Goal: Task Accomplishment & Management: Manage account settings

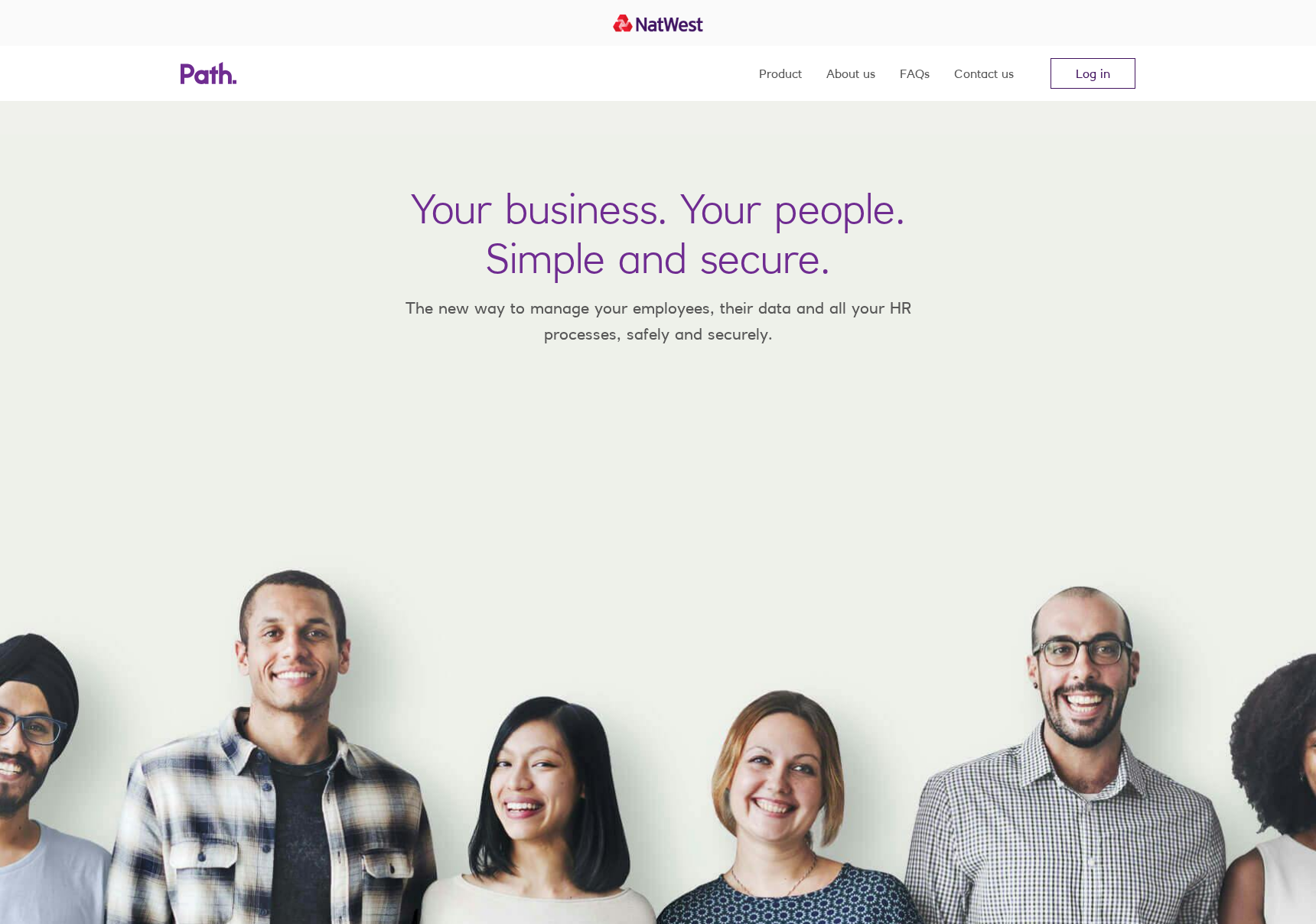
click at [1110, 71] on link "Log in" at bounding box center [1093, 73] width 85 height 31
click at [1100, 88] on nav "Product About us FAQs Contact us Log in" at bounding box center [947, 73] width 377 height 55
click at [1099, 71] on link "Log in" at bounding box center [1093, 73] width 85 height 31
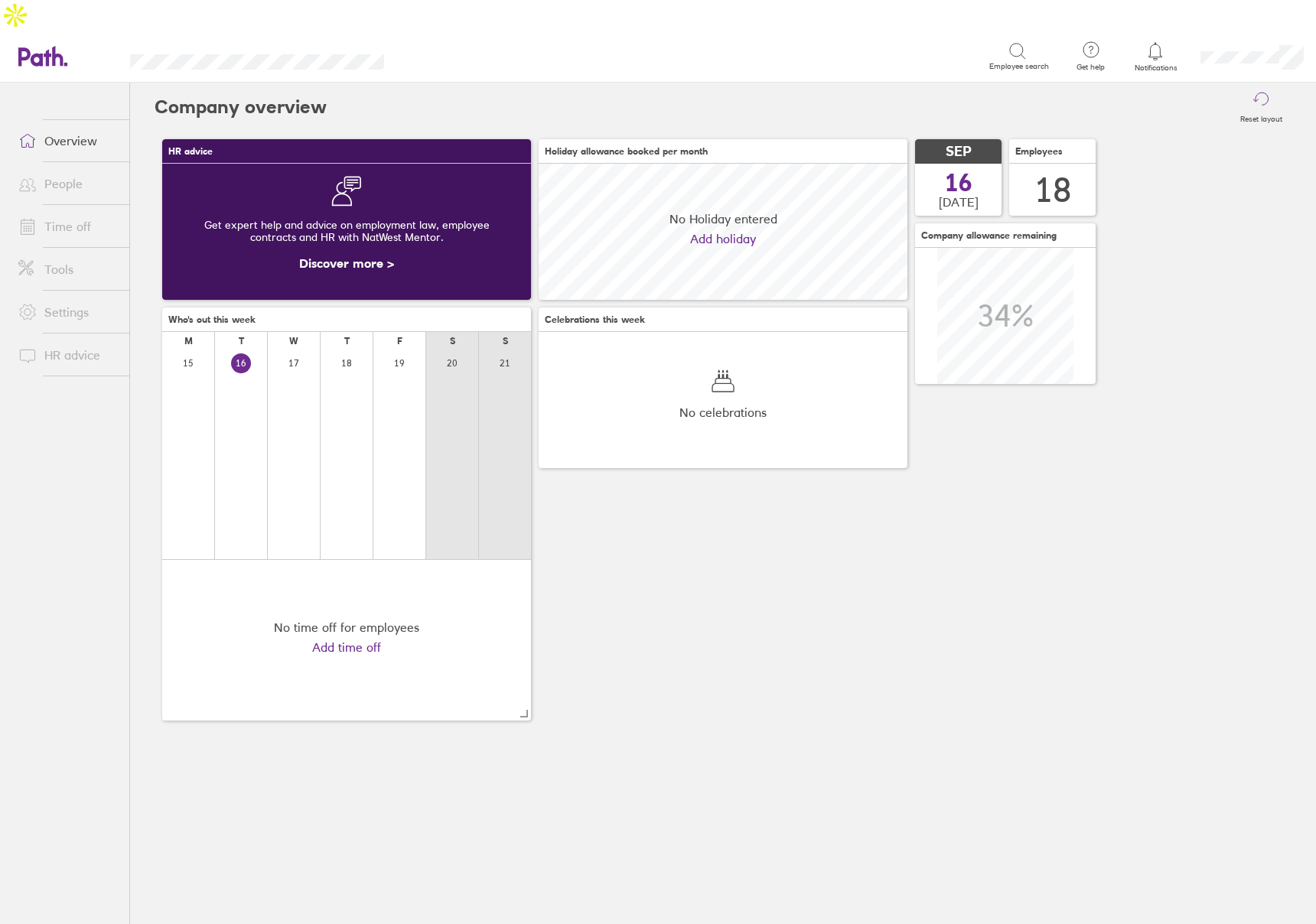
scroll to position [136, 369]
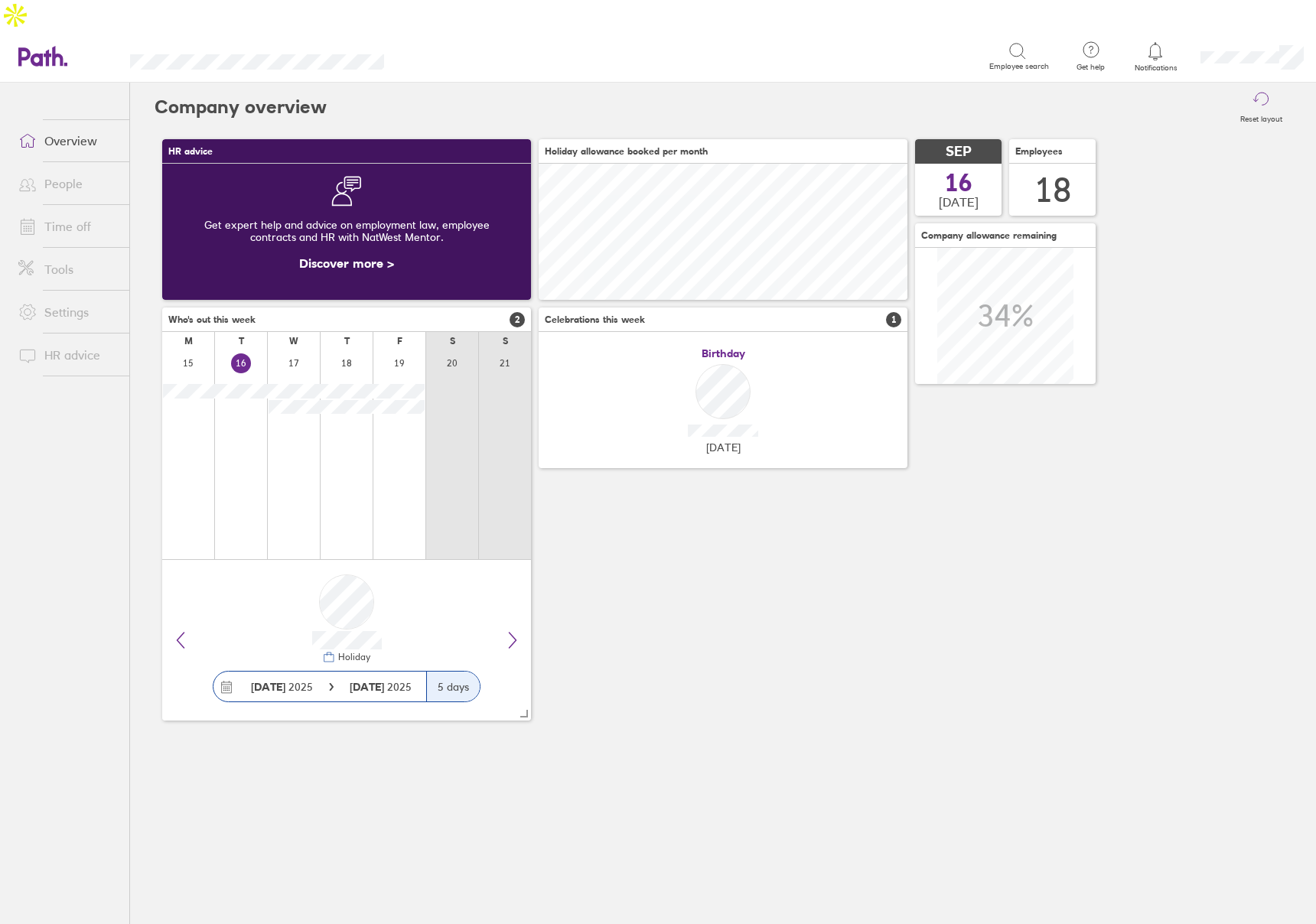
click at [1148, 42] on icon at bounding box center [1156, 51] width 19 height 19
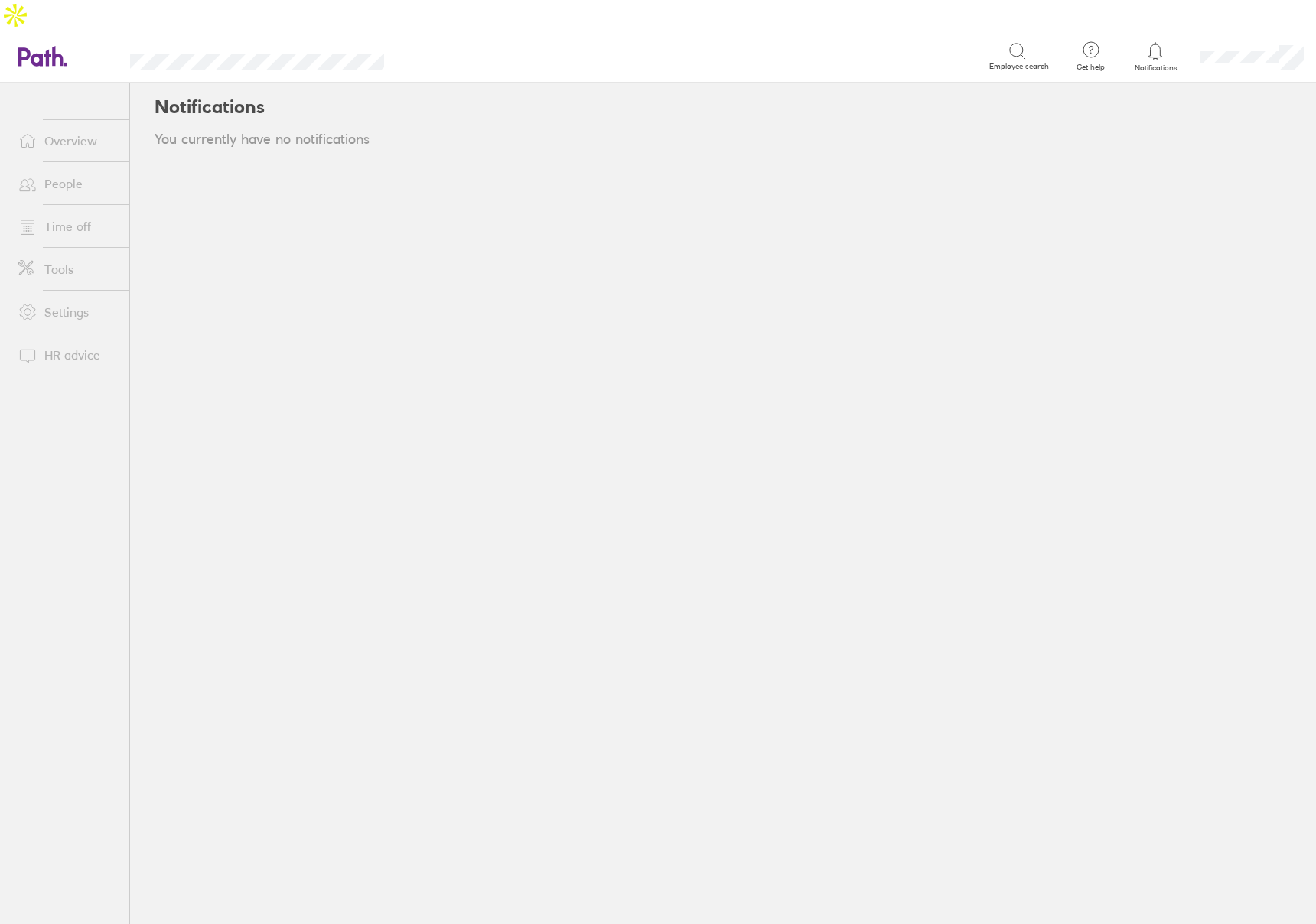
click at [72, 211] on link "Time off" at bounding box center [68, 226] width 124 height 31
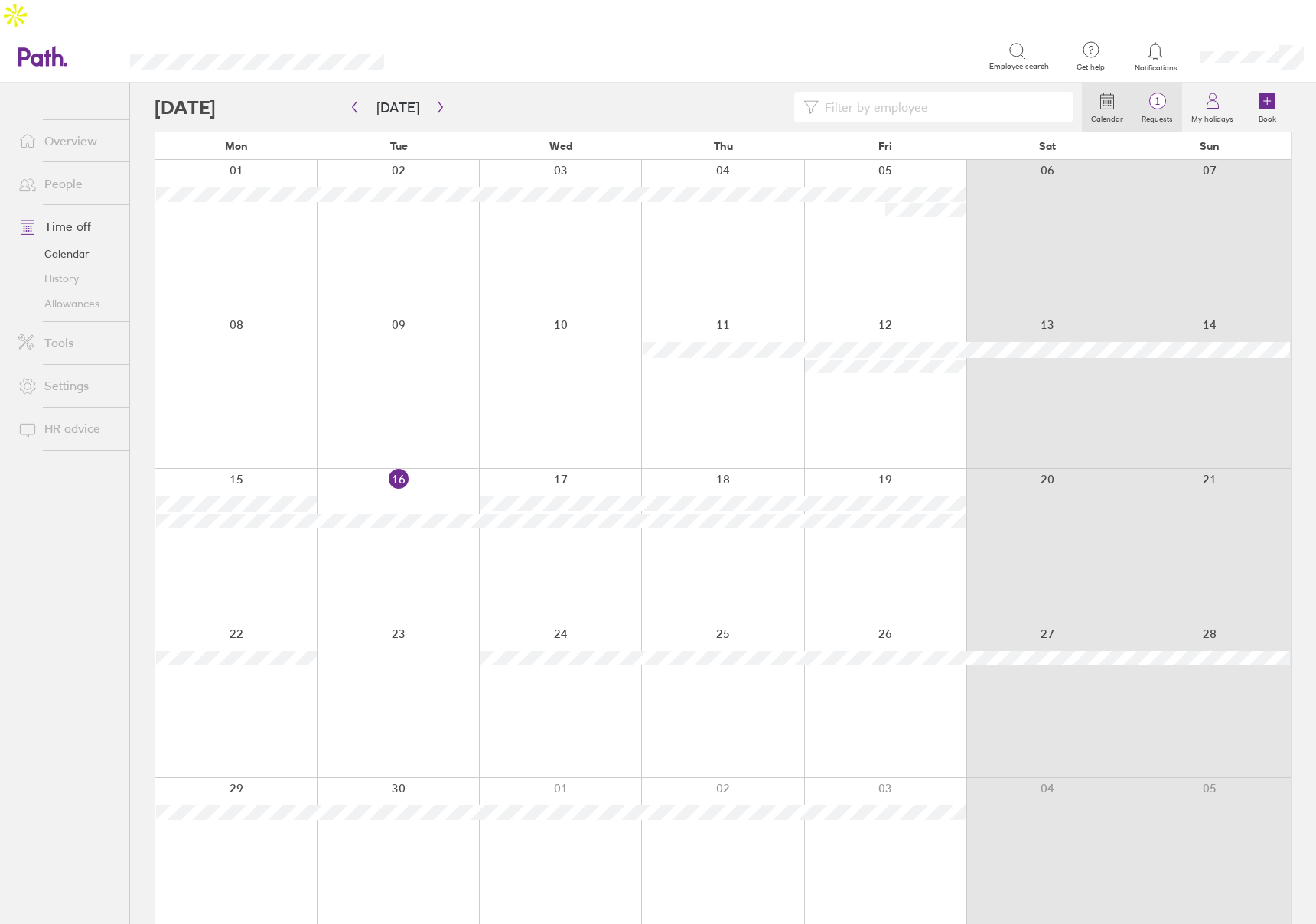
click at [1160, 95] on span "1" at bounding box center [1157, 100] width 50 height 12
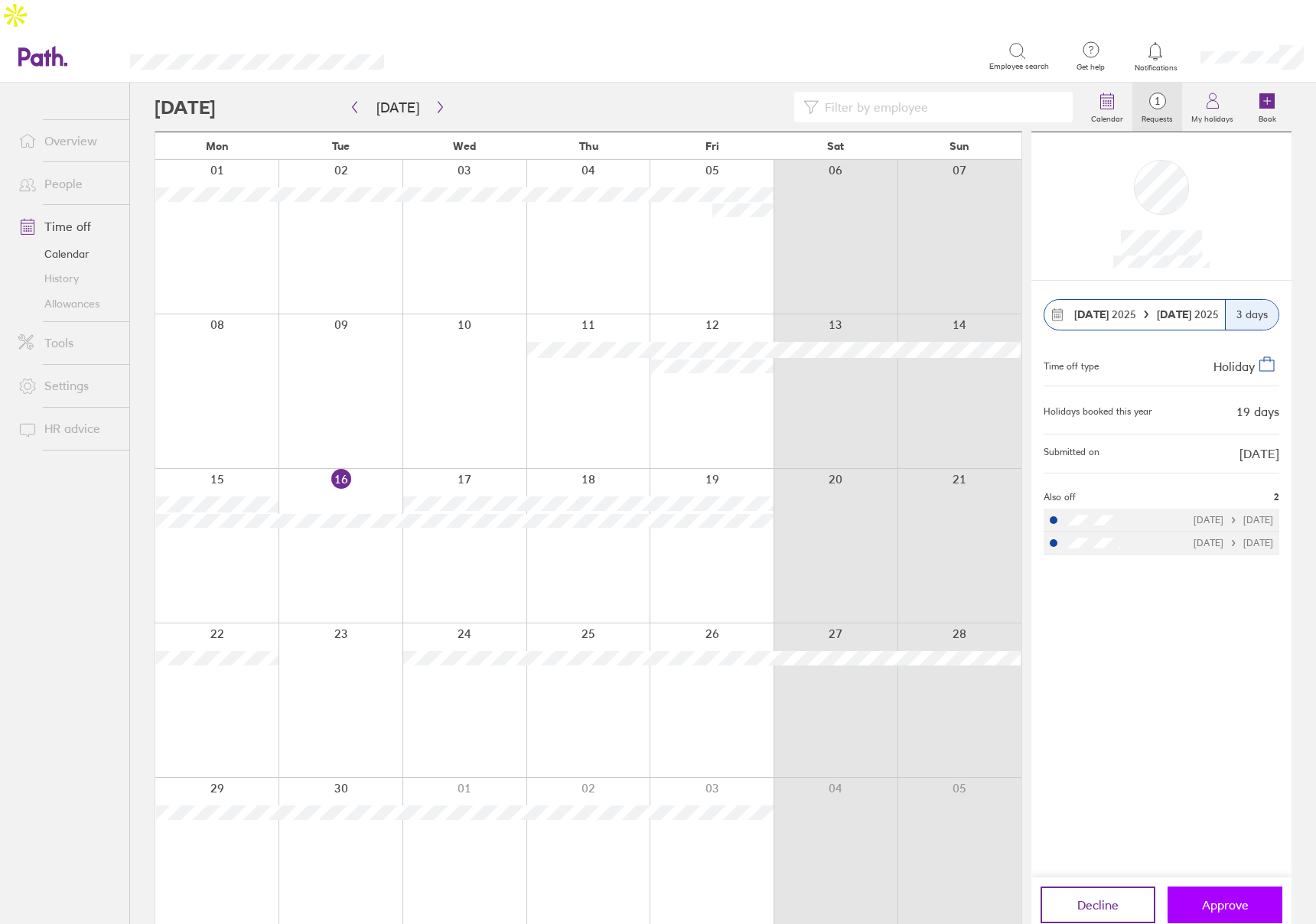
click at [1225, 898] on span "Approve" at bounding box center [1225, 904] width 47 height 14
click at [1226, 898] on span "Approve" at bounding box center [1225, 904] width 47 height 14
click at [1229, 877] on div "Decline Approve" at bounding box center [1161, 904] width 260 height 55
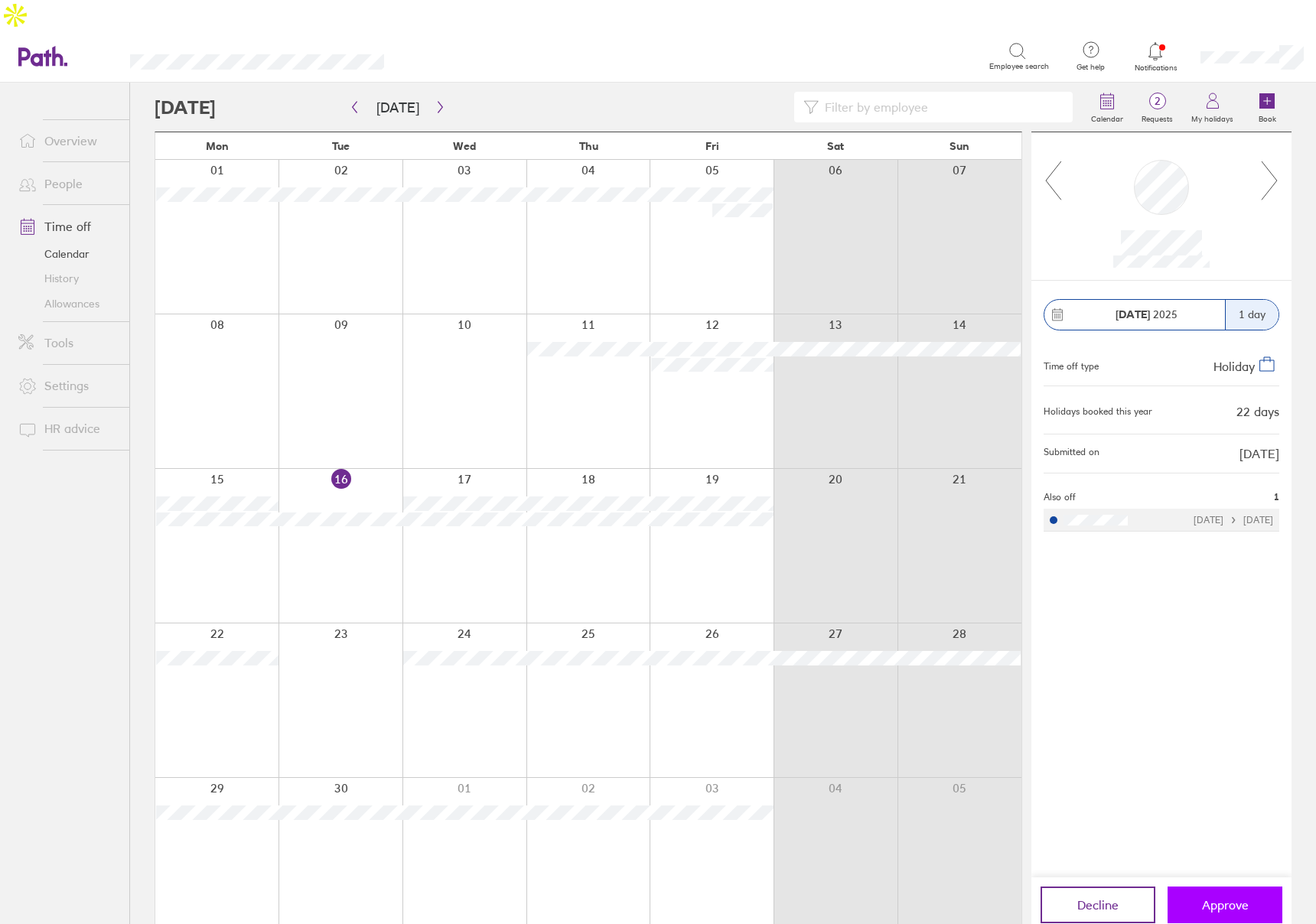
click at [1227, 887] on button "Approve" at bounding box center [1225, 904] width 115 height 37
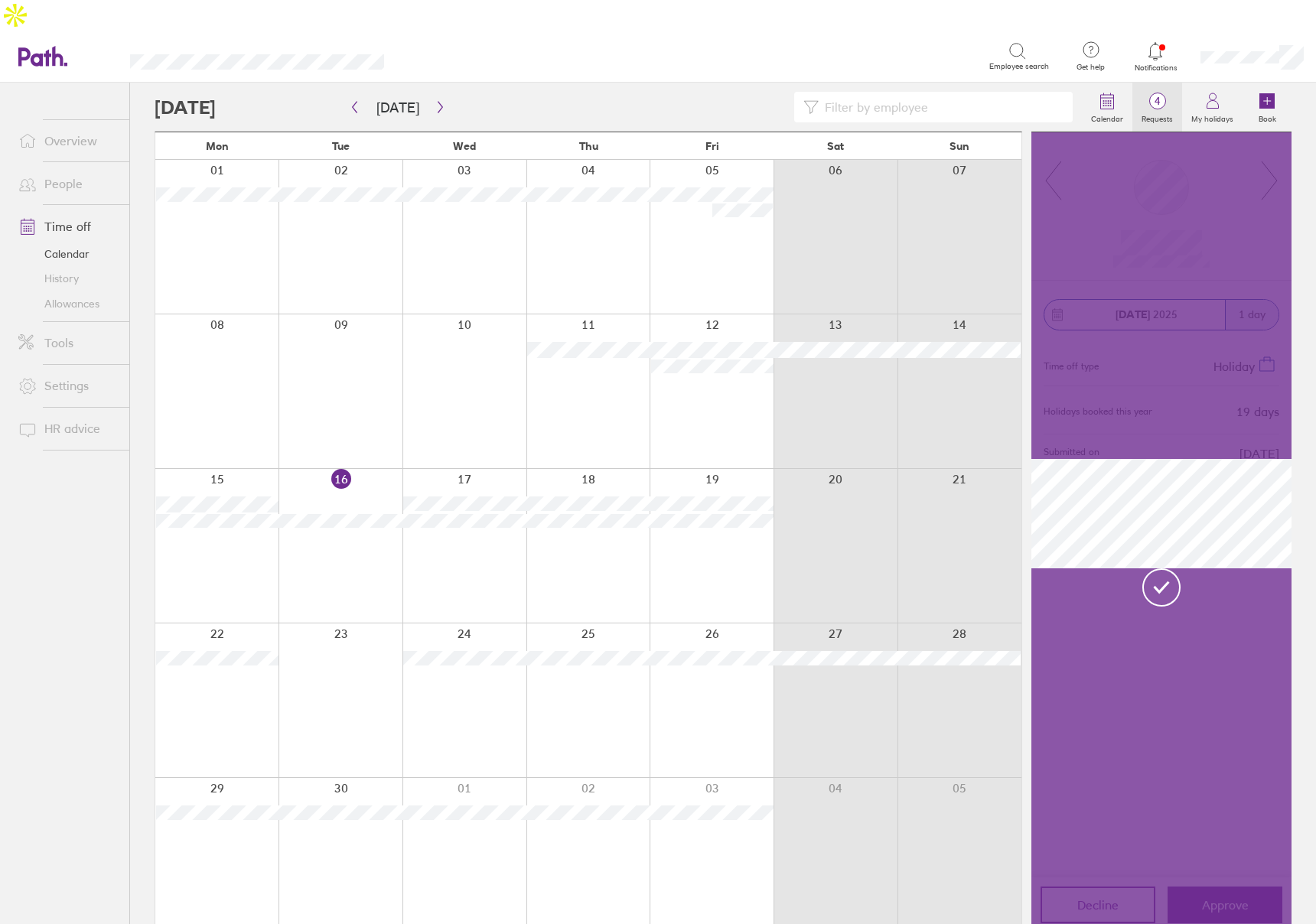
click at [1160, 110] on label "Requests" at bounding box center [1157, 117] width 50 height 14
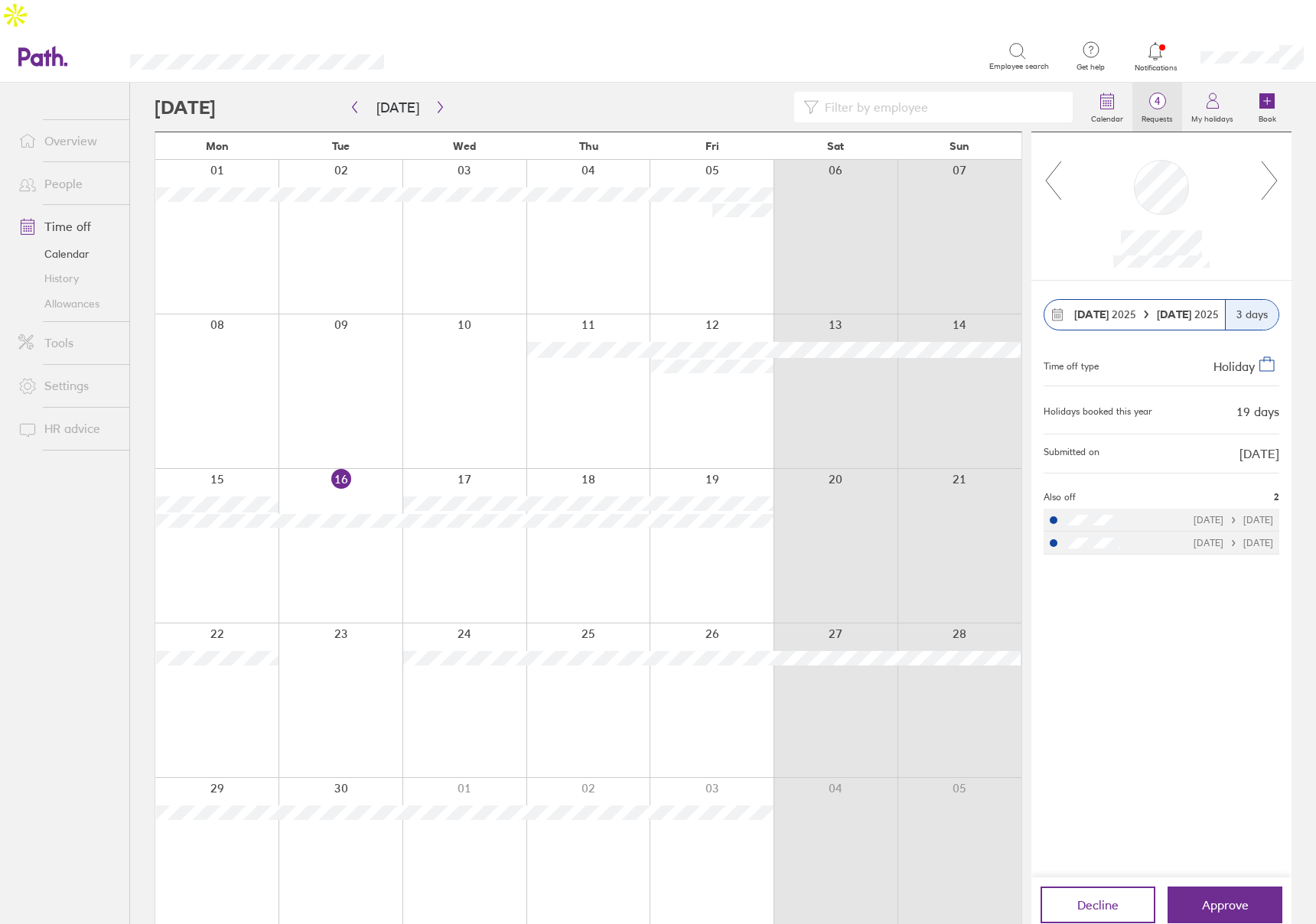
click at [1160, 110] on label "Requests" at bounding box center [1157, 117] width 50 height 14
click at [1110, 105] on circle at bounding box center [1109, 106] width 2 height 2
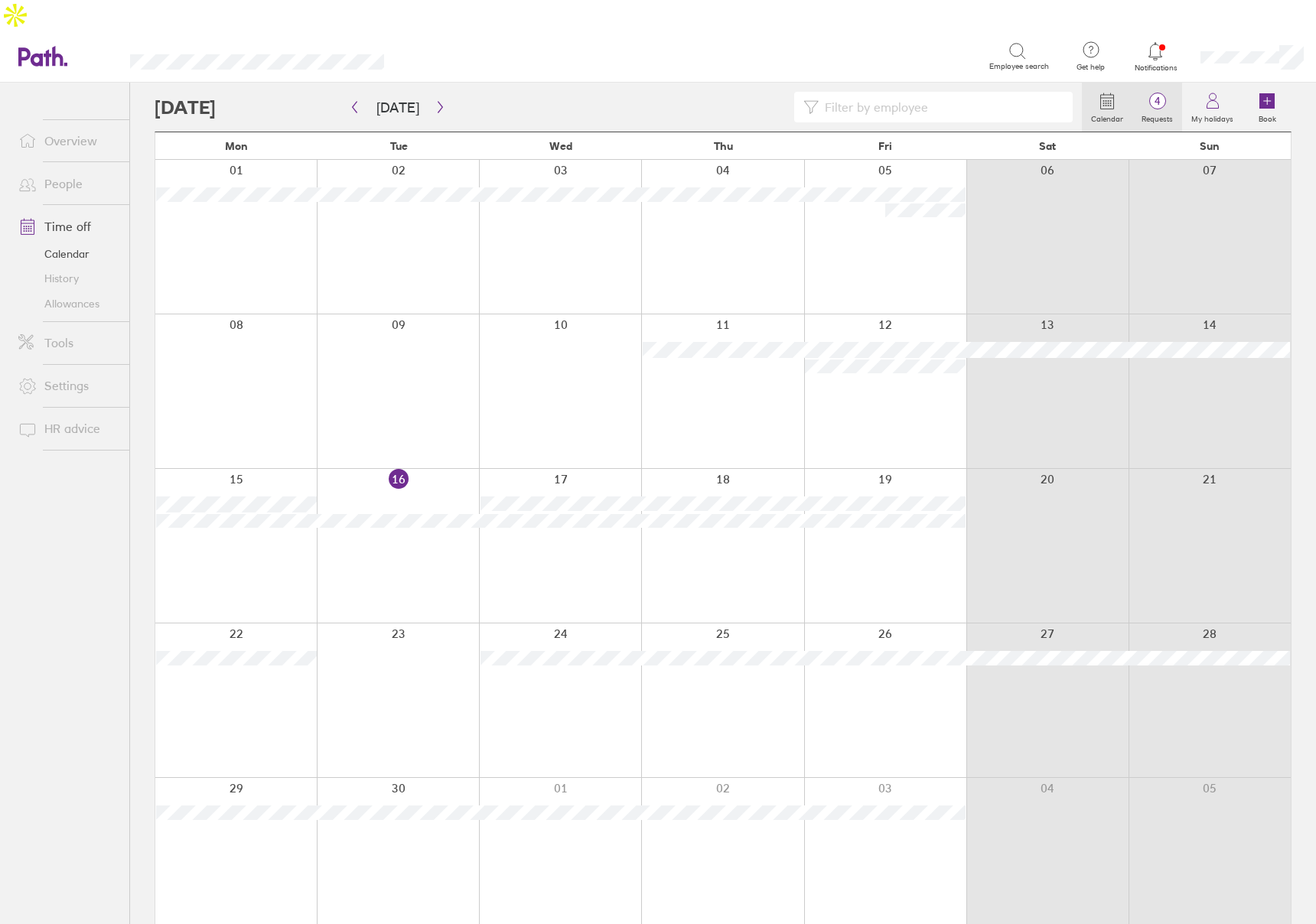
click at [1161, 110] on label "Requests" at bounding box center [1157, 117] width 50 height 14
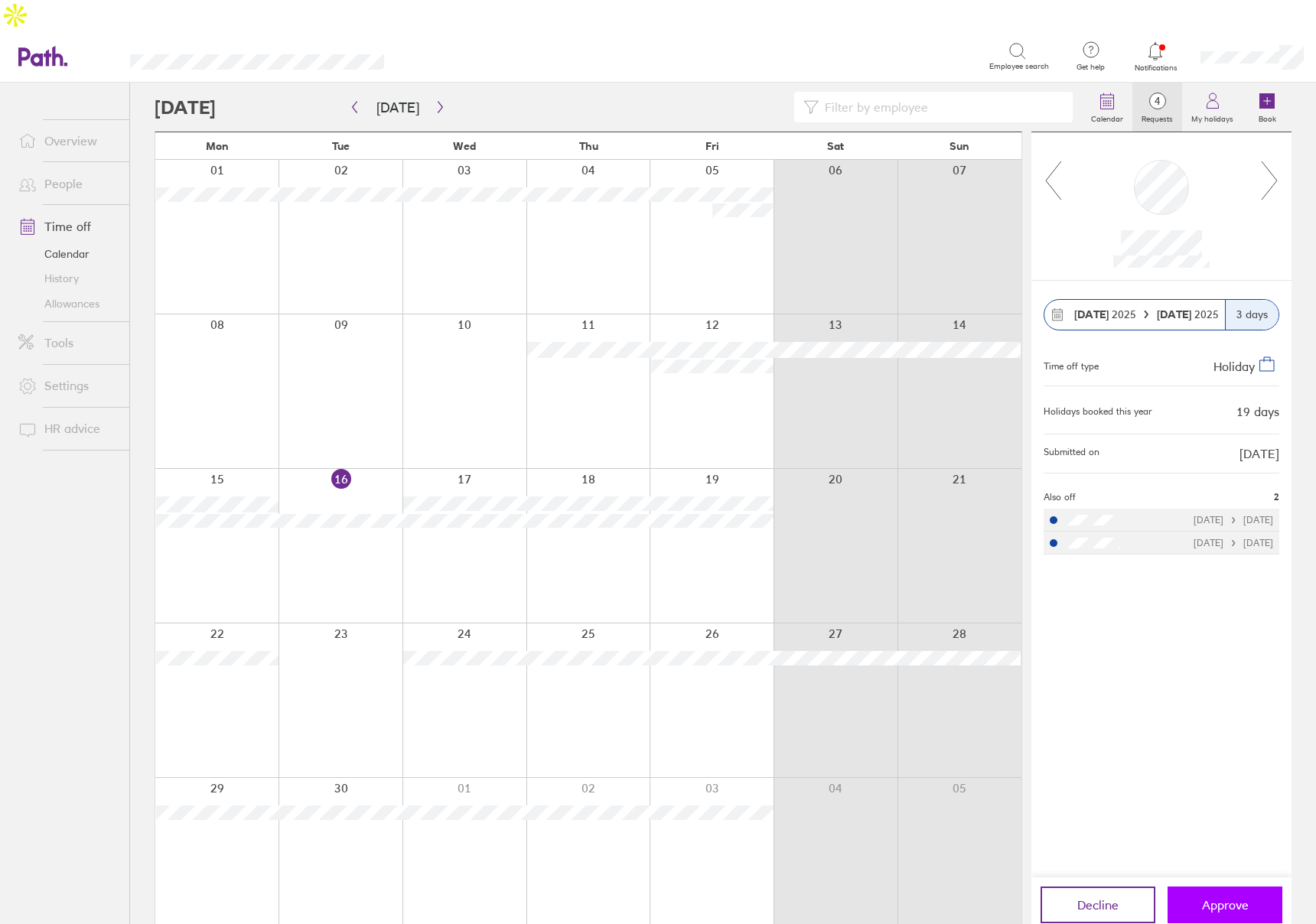
click at [1212, 887] on button "Approve" at bounding box center [1225, 904] width 115 height 37
drag, startPoint x: 1212, startPoint y: 855, endPoint x: 1214, endPoint y: 884, distance: 29.1
click at [1214, 883] on div "Decline Approve" at bounding box center [1161, 904] width 260 height 55
click at [1214, 887] on button "Approve" at bounding box center [1225, 904] width 115 height 37
click at [57, 266] on link "History" at bounding box center [68, 278] width 124 height 24
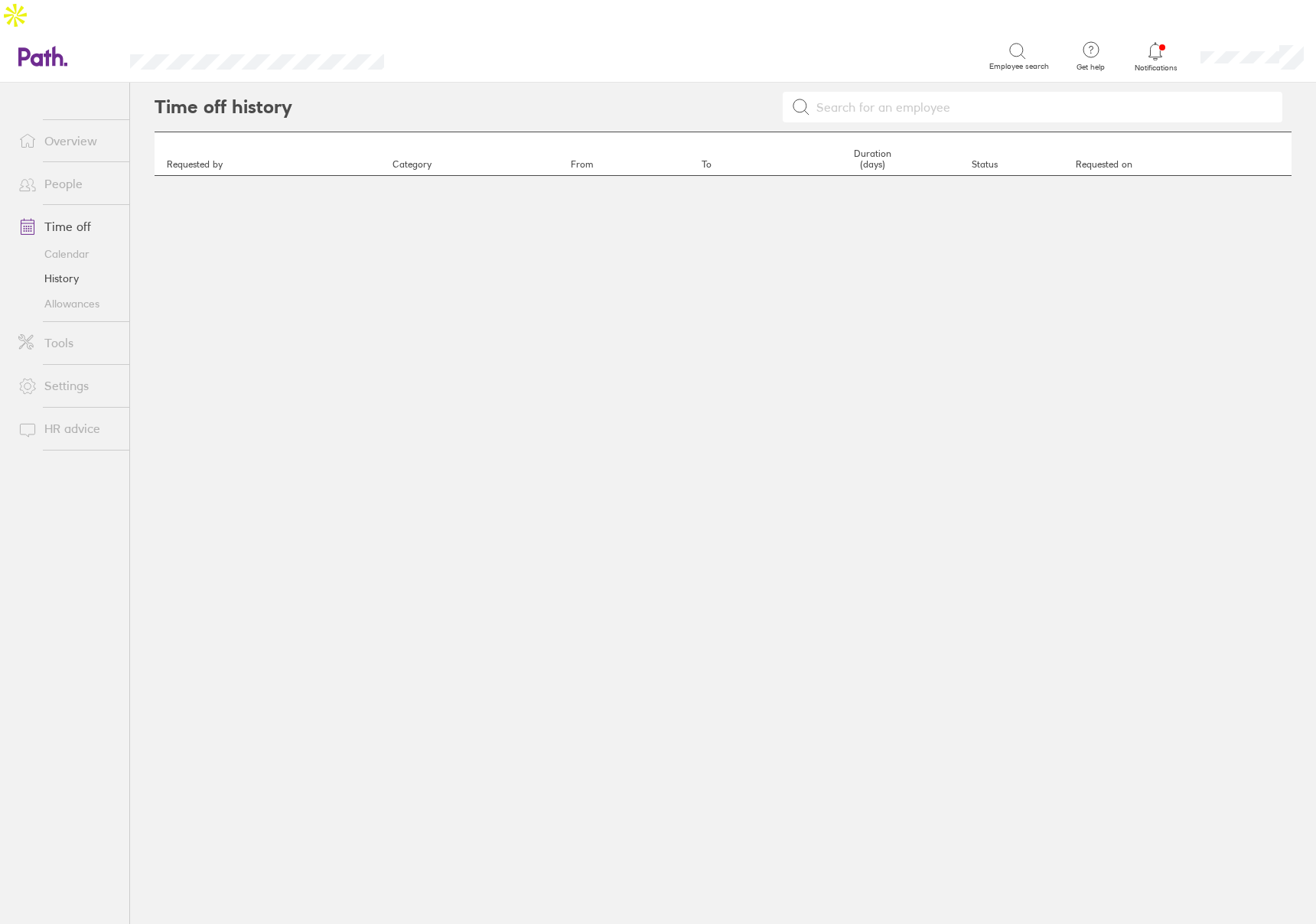
click at [78, 242] on link "Calendar" at bounding box center [68, 254] width 124 height 24
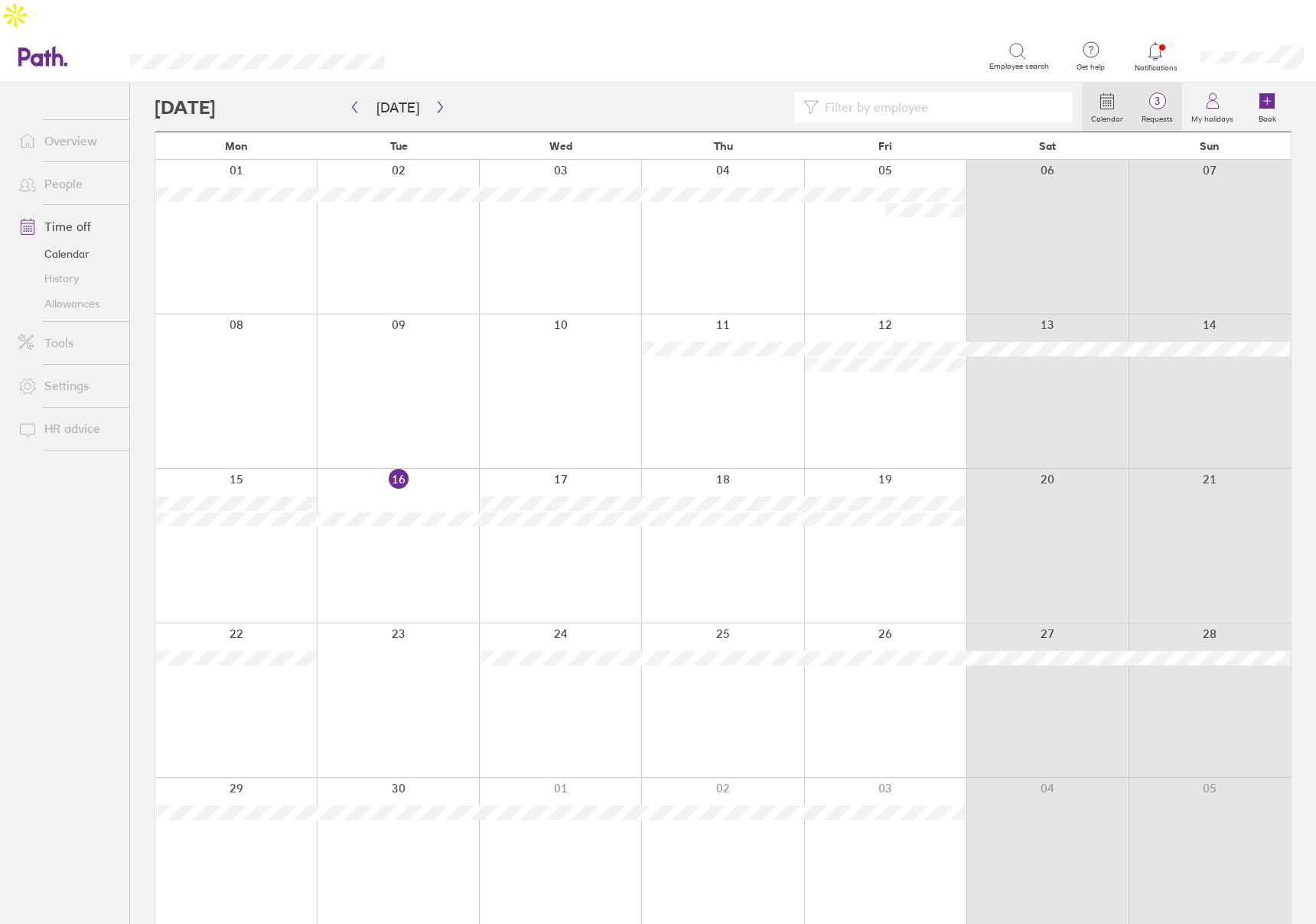
click at [1166, 92] on icon at bounding box center [1158, 101] width 19 height 19
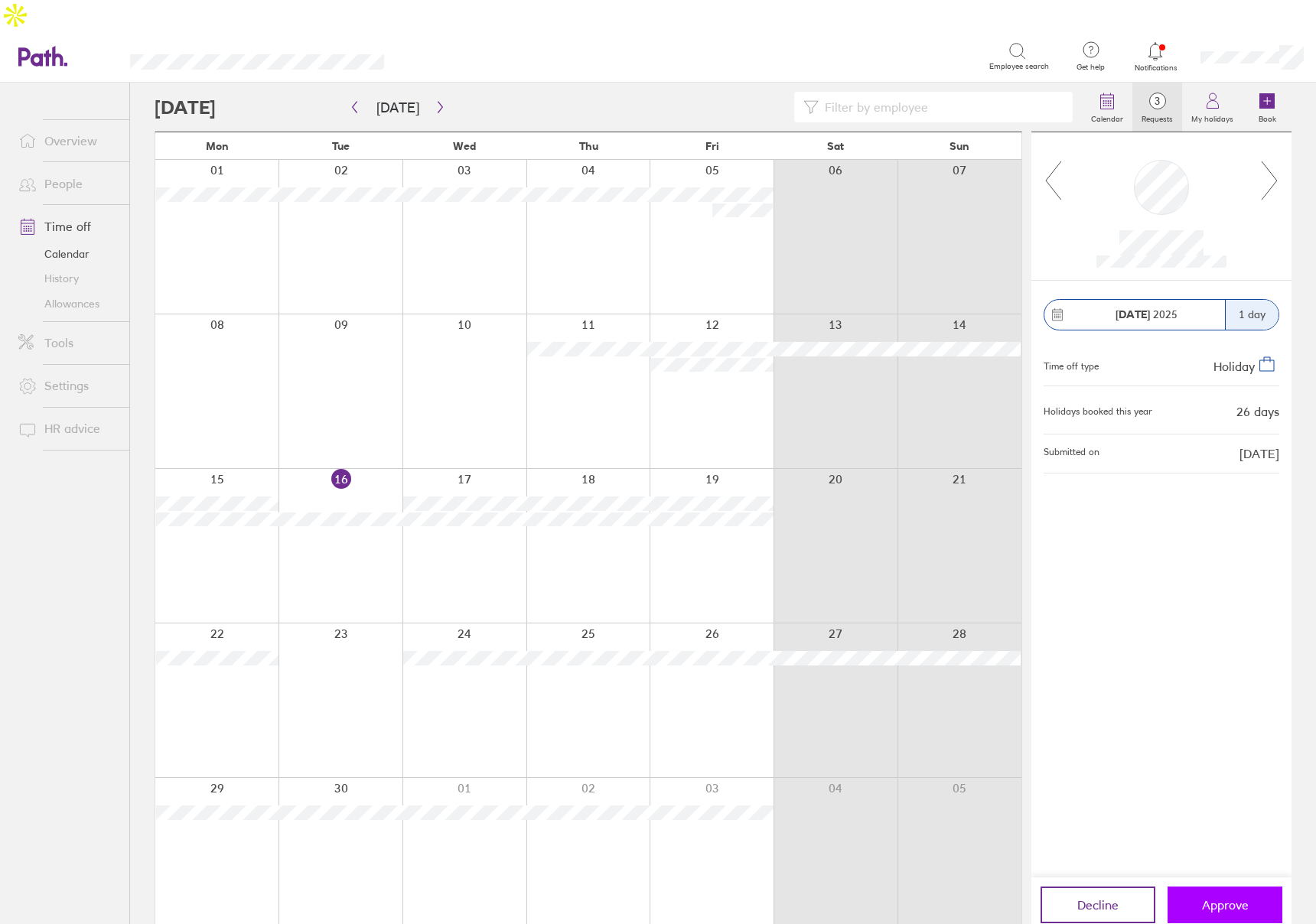
click at [1224, 887] on button "Approve" at bounding box center [1225, 904] width 115 height 37
click at [64, 266] on link "History" at bounding box center [68, 278] width 124 height 24
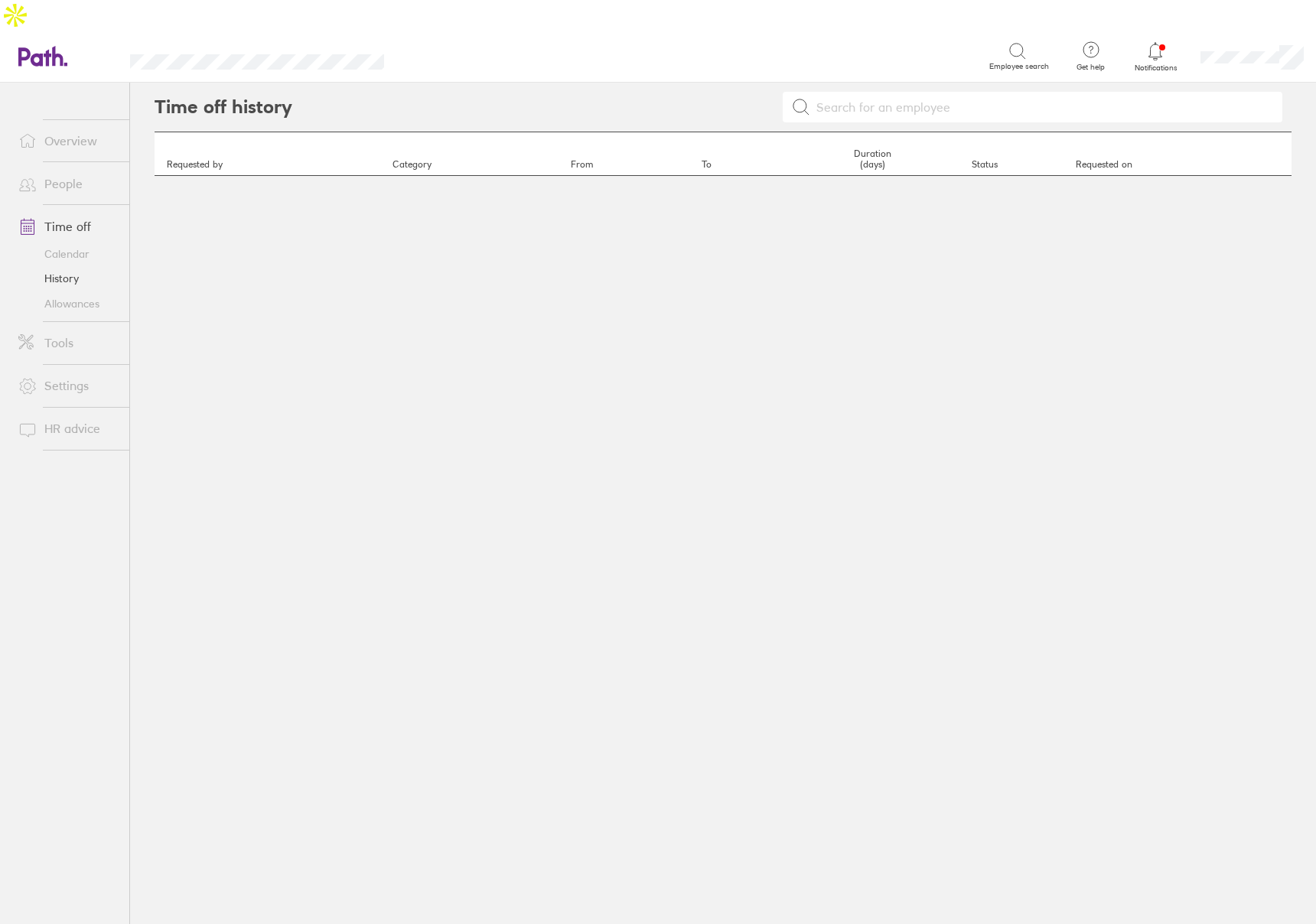
click at [73, 291] on link "Allowances" at bounding box center [68, 303] width 124 height 24
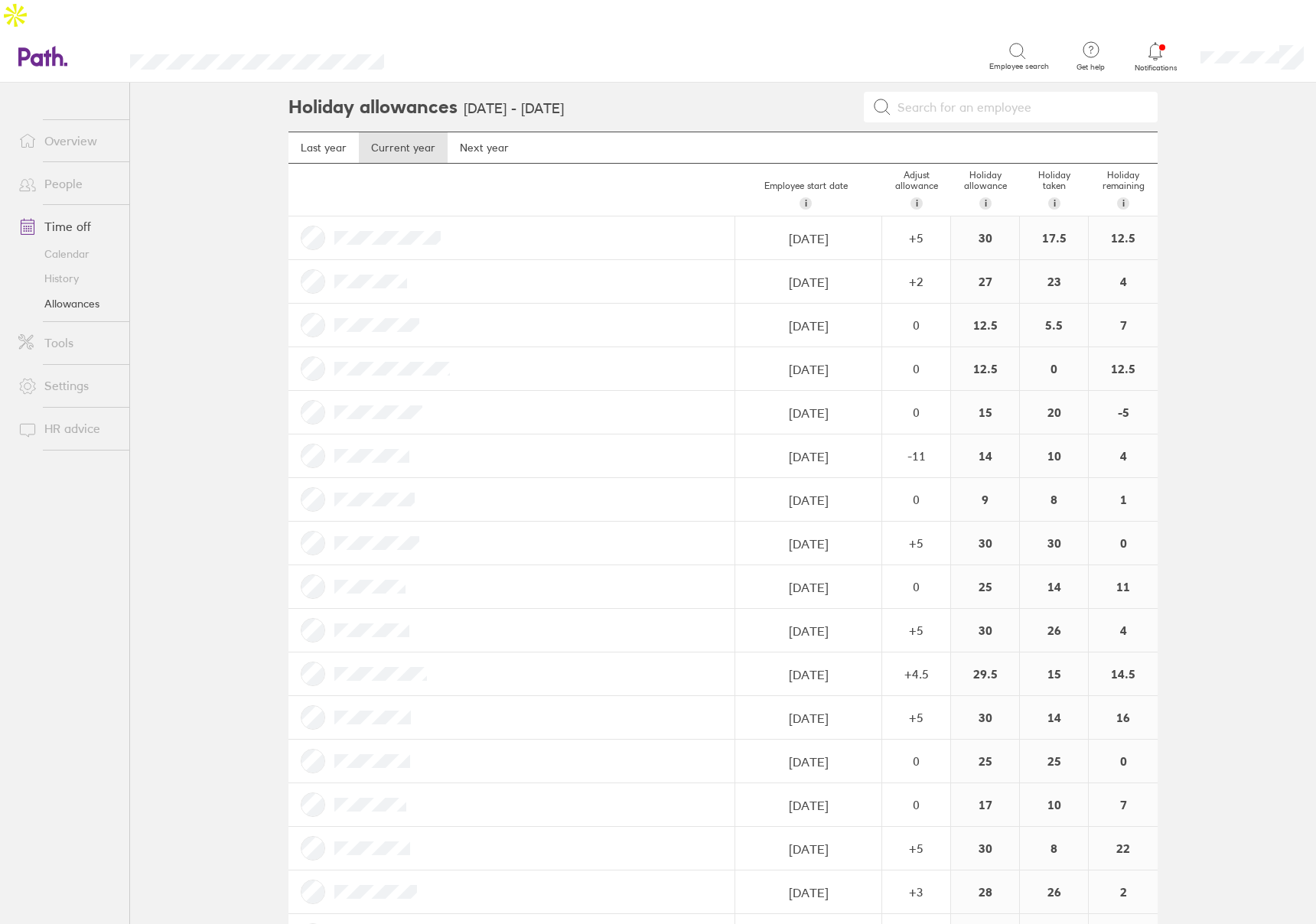
click at [76, 242] on link "Calendar" at bounding box center [68, 254] width 124 height 24
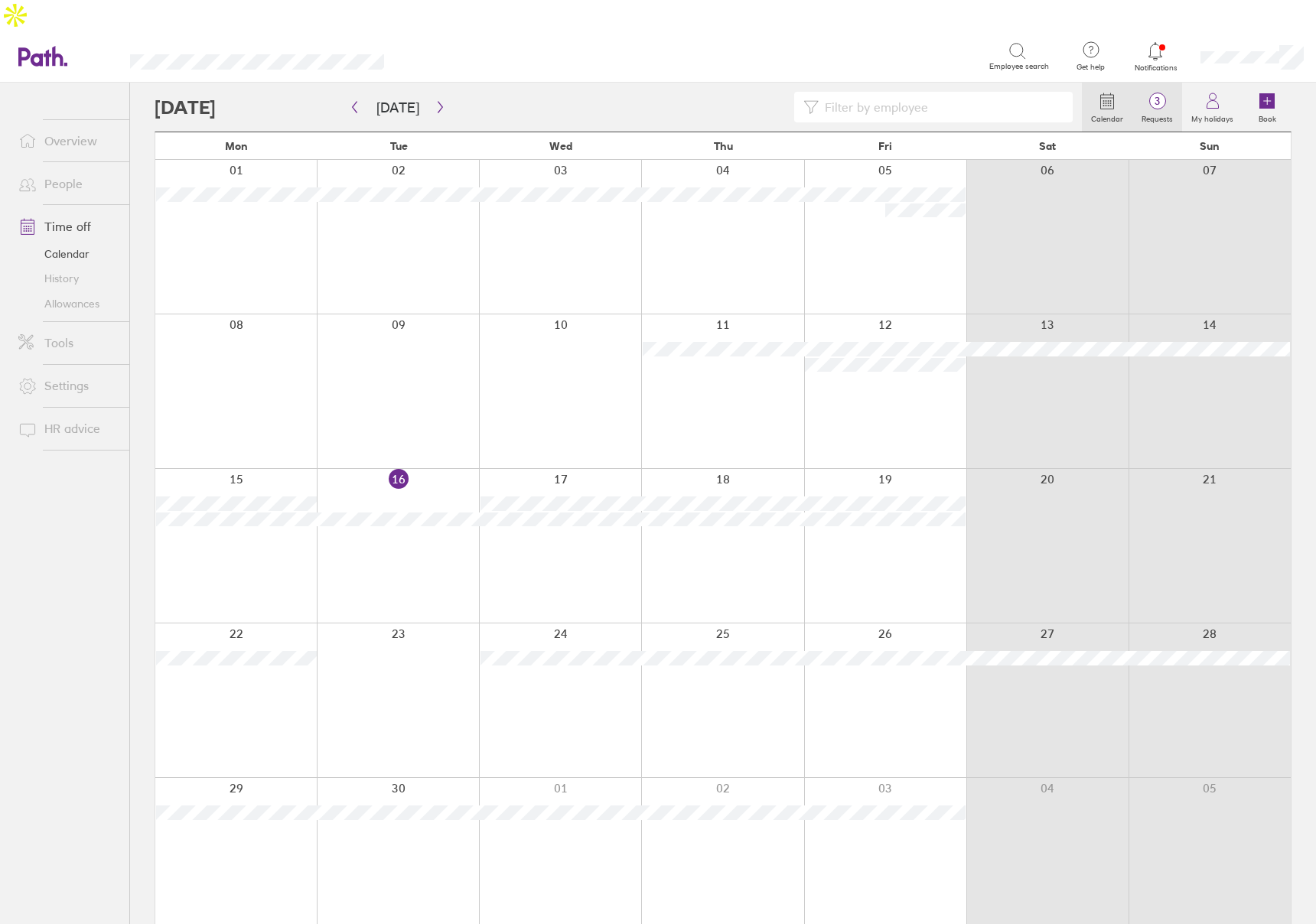
click at [1161, 95] on span "3" at bounding box center [1157, 100] width 50 height 12
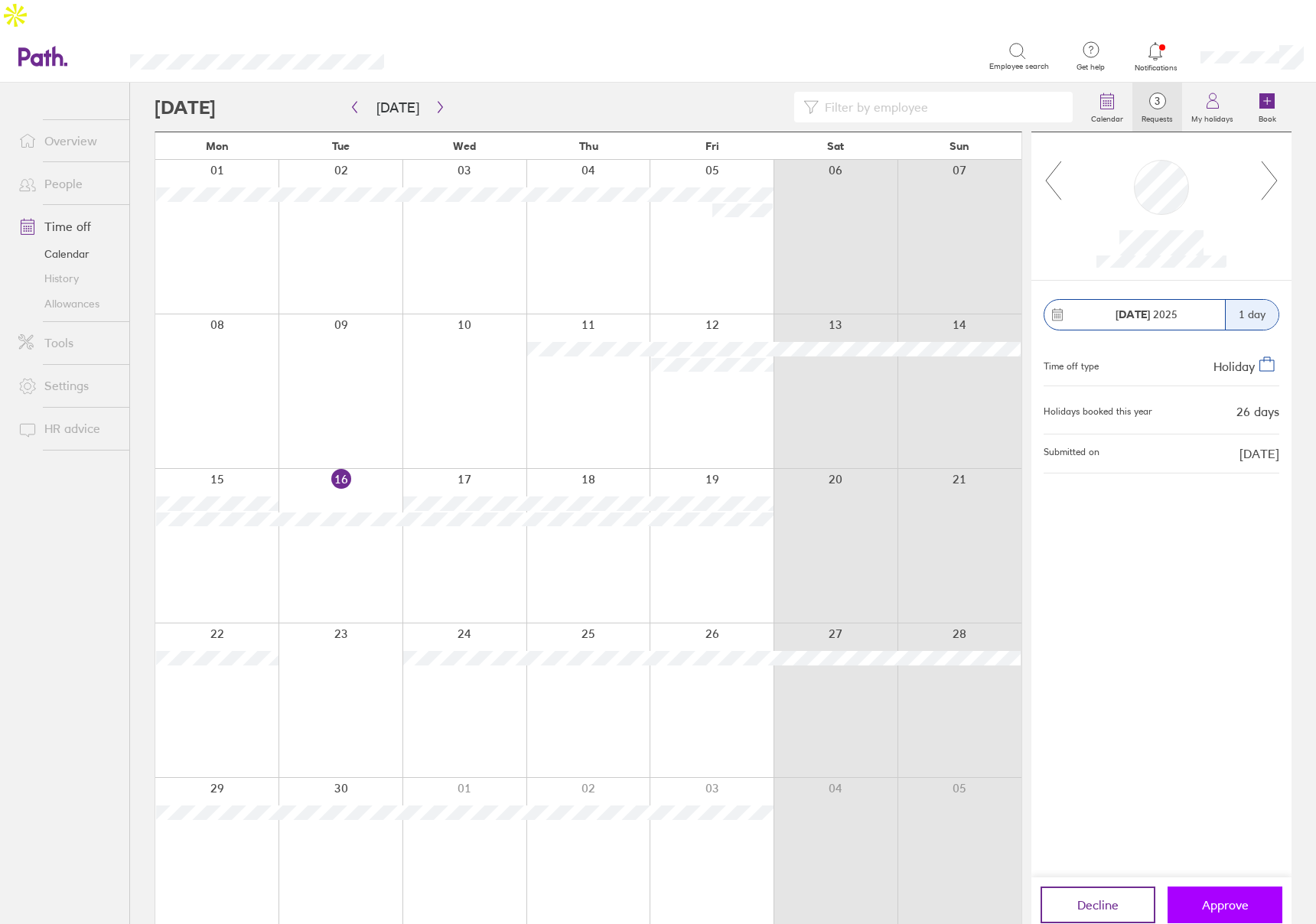
click at [1239, 887] on button "Approve" at bounding box center [1225, 904] width 115 height 37
click at [1264, 155] on div at bounding box center [1161, 205] width 236 height 123
click at [1220, 897] on div "Decline Approve" at bounding box center [1161, 904] width 260 height 55
click at [1225, 887] on button "Approve" at bounding box center [1225, 904] width 115 height 37
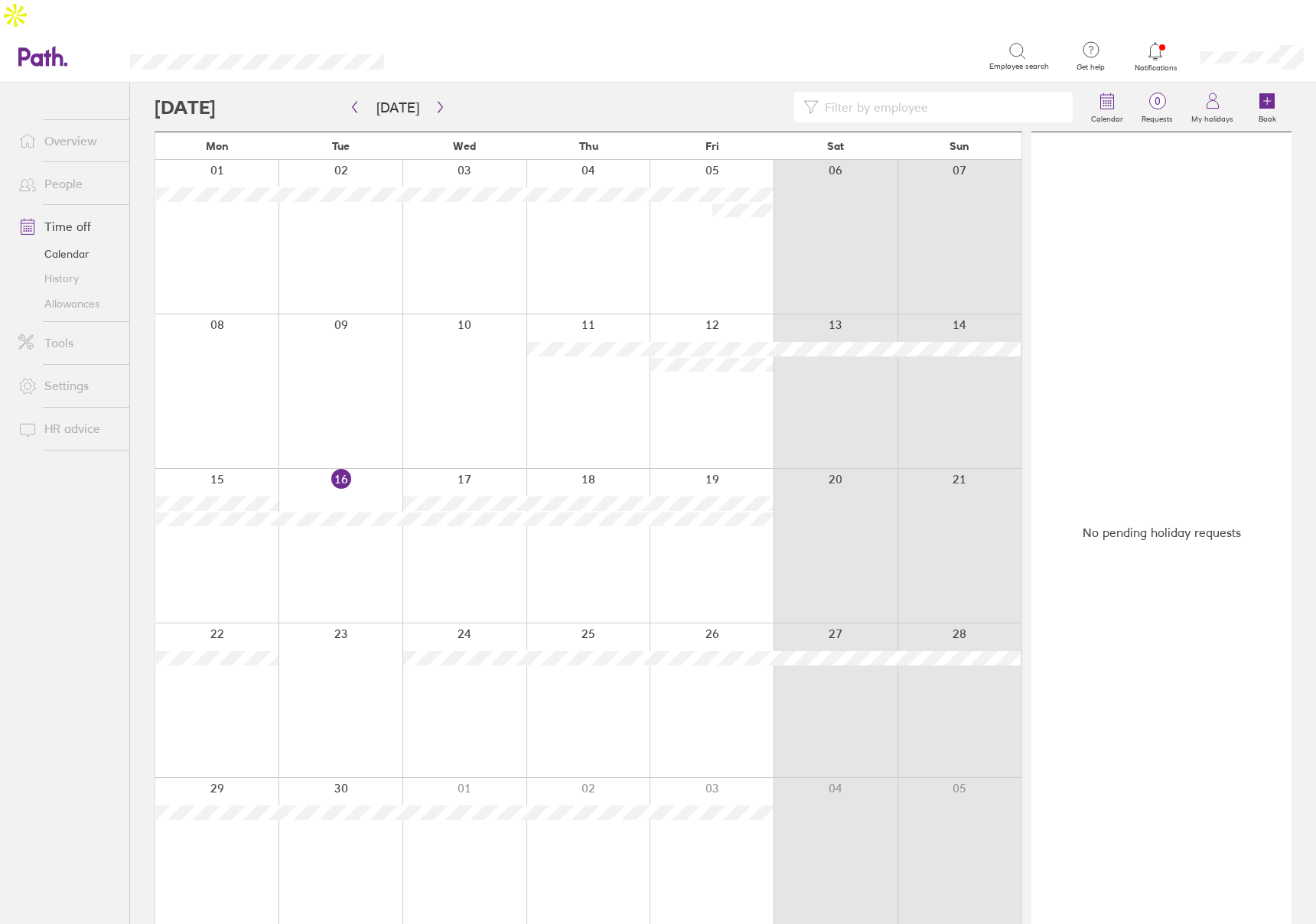
click at [1164, 40] on div at bounding box center [1155, 51] width 50 height 22
